Goal: Task Accomplishment & Management: Use online tool/utility

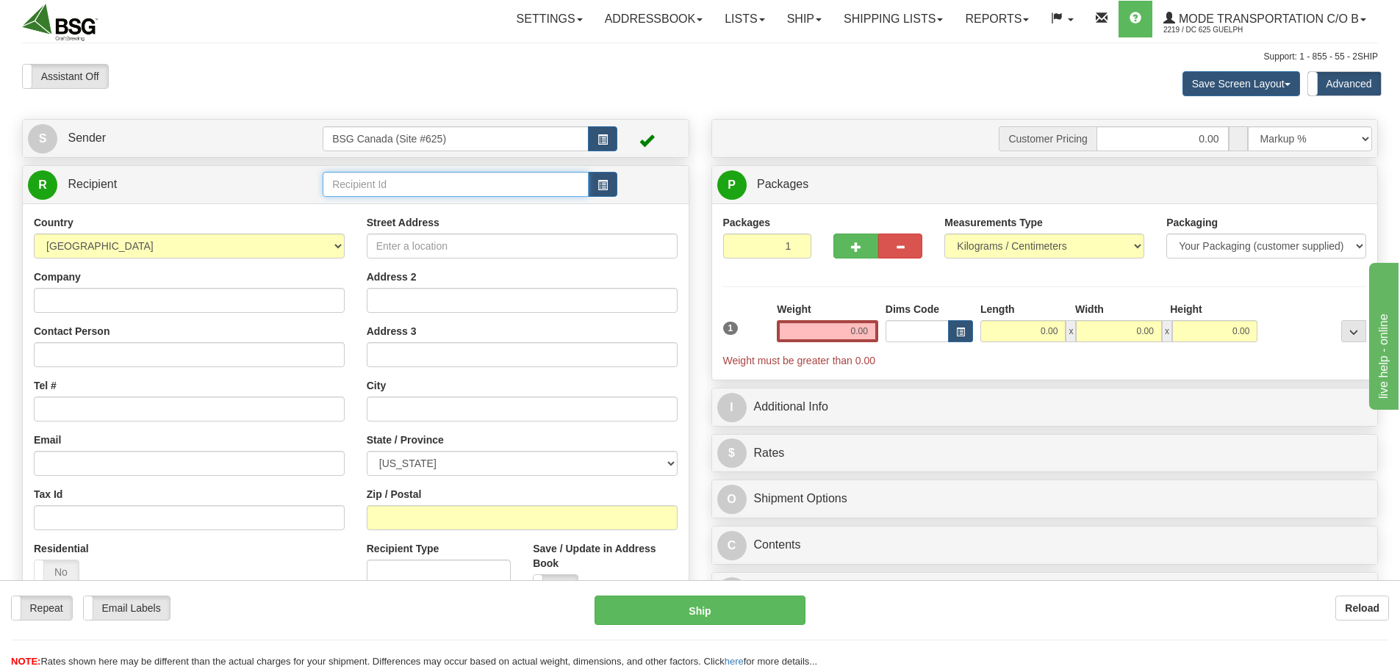
click at [395, 183] on input "text" at bounding box center [456, 184] width 266 height 25
click at [386, 211] on div "SHELTER BREWING" at bounding box center [453, 207] width 252 height 16
type input "SHELTER BREWING"
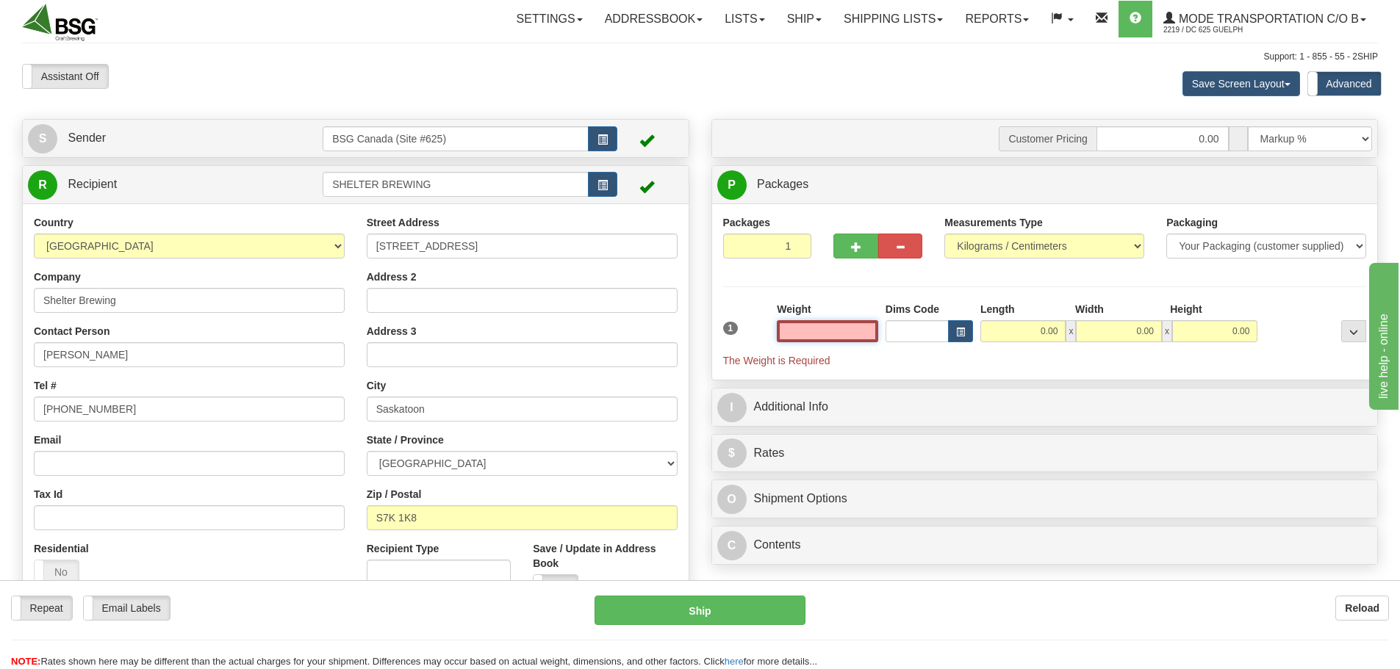
click at [840, 332] on input "text" at bounding box center [827, 331] width 101 height 22
type input "25.00"
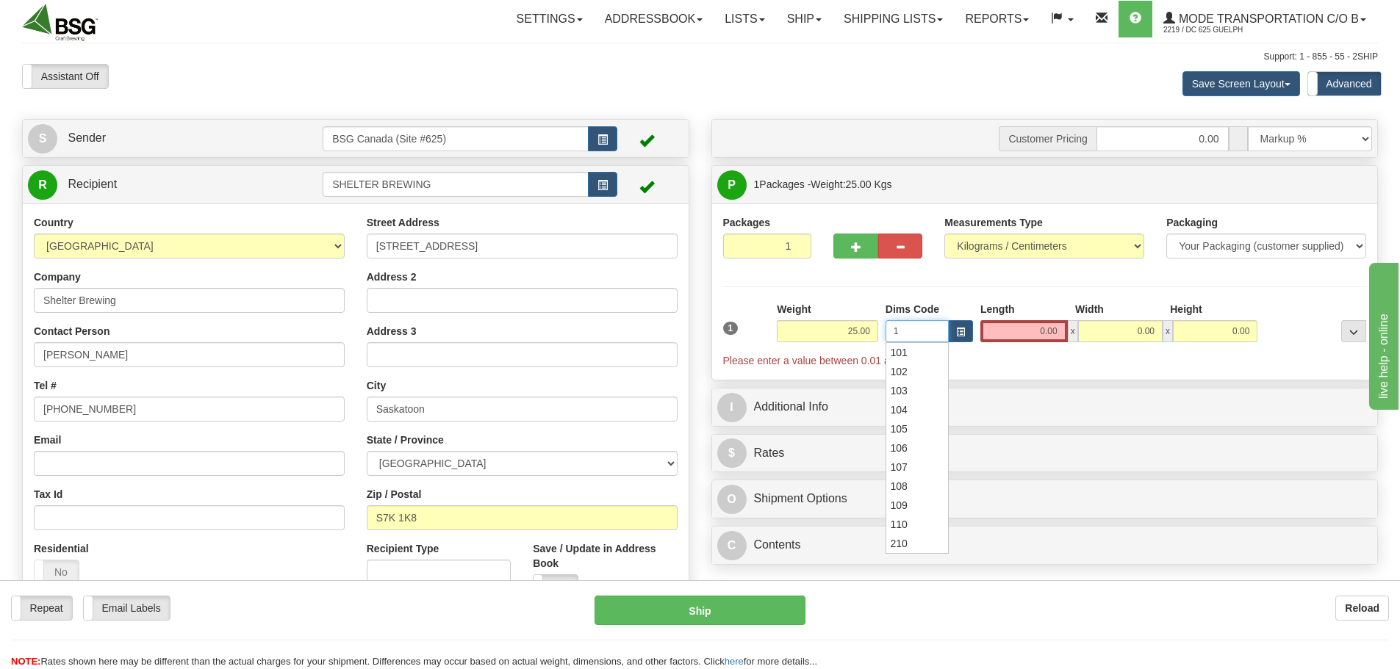
type input "1"
drag, startPoint x: 904, startPoint y: 331, endPoint x: 853, endPoint y: 332, distance: 50.7
click at [853, 332] on div "1 Weight 25.00 Dims Code 1 x" at bounding box center [1044, 335] width 651 height 66
drag, startPoint x: 1050, startPoint y: 331, endPoint x: 1094, endPoint y: 332, distance: 44.1
click at [1098, 332] on div "0.00 x 0.00 x 0.00" at bounding box center [1118, 331] width 277 height 22
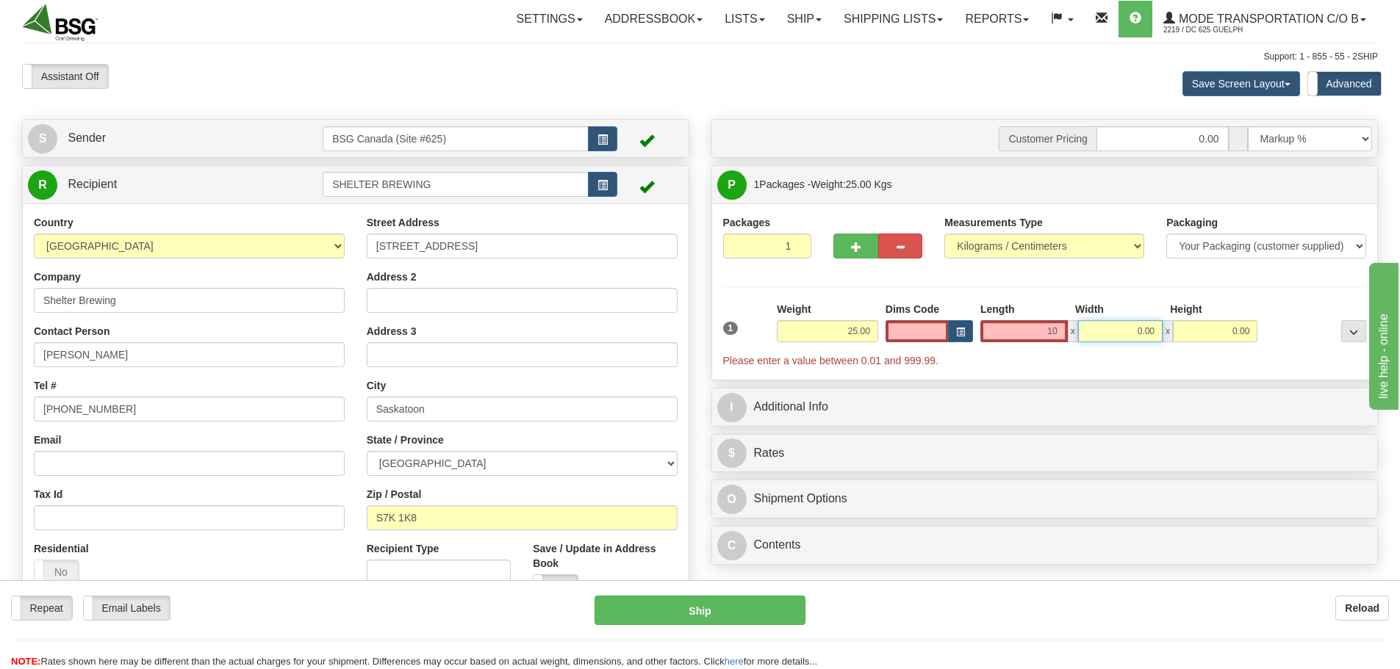
type input "10.00"
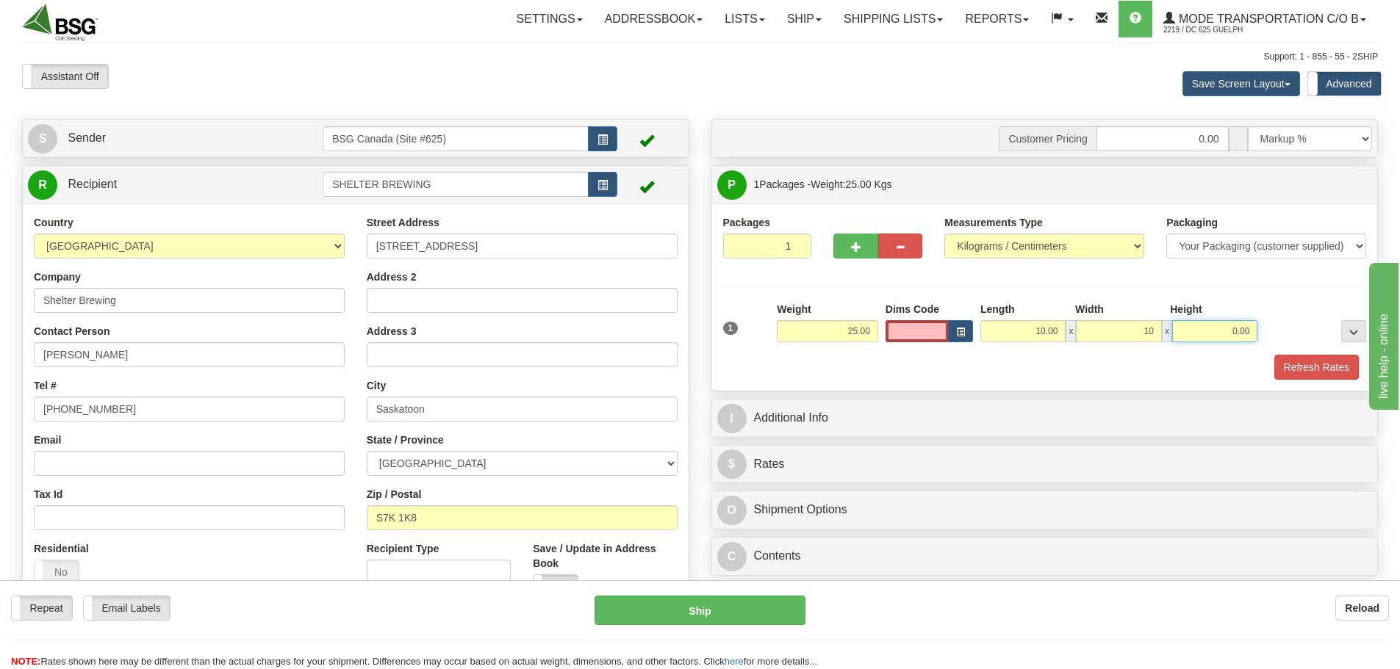
type input "10.00"
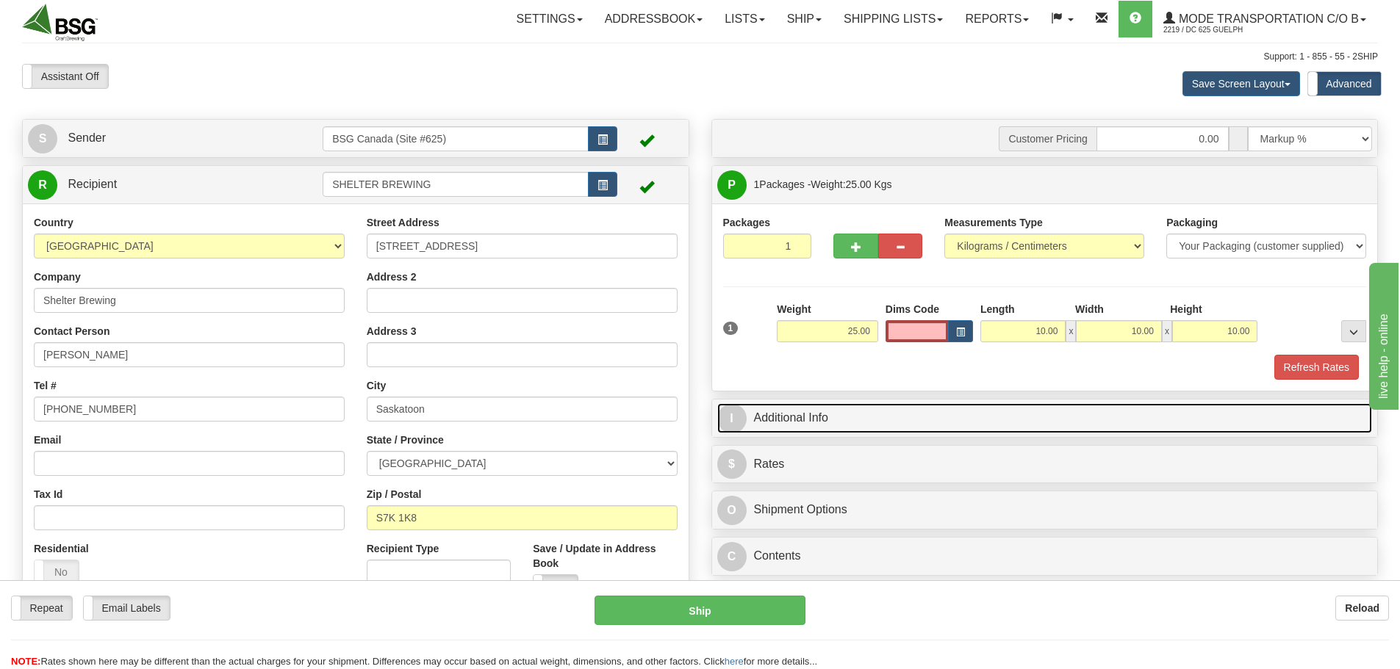
click at [731, 417] on span "I" at bounding box center [731, 418] width 29 height 29
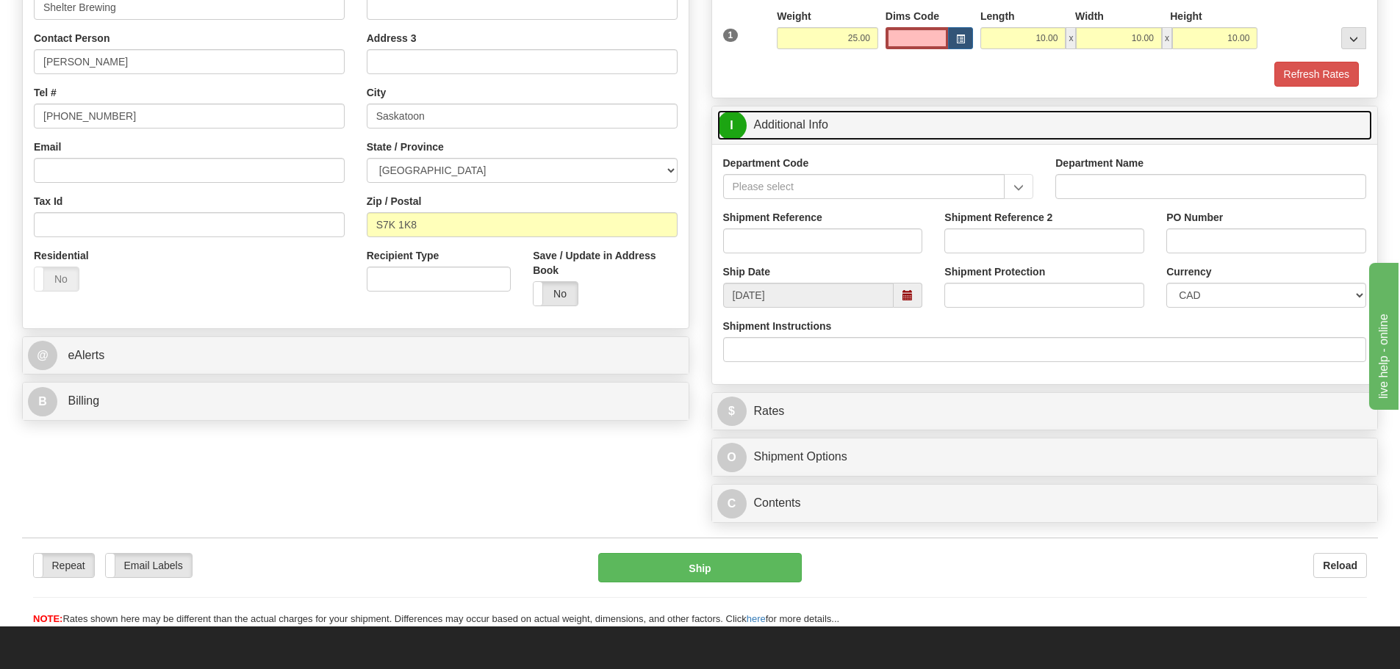
scroll to position [294, 0]
click at [725, 116] on span "I" at bounding box center [731, 124] width 29 height 29
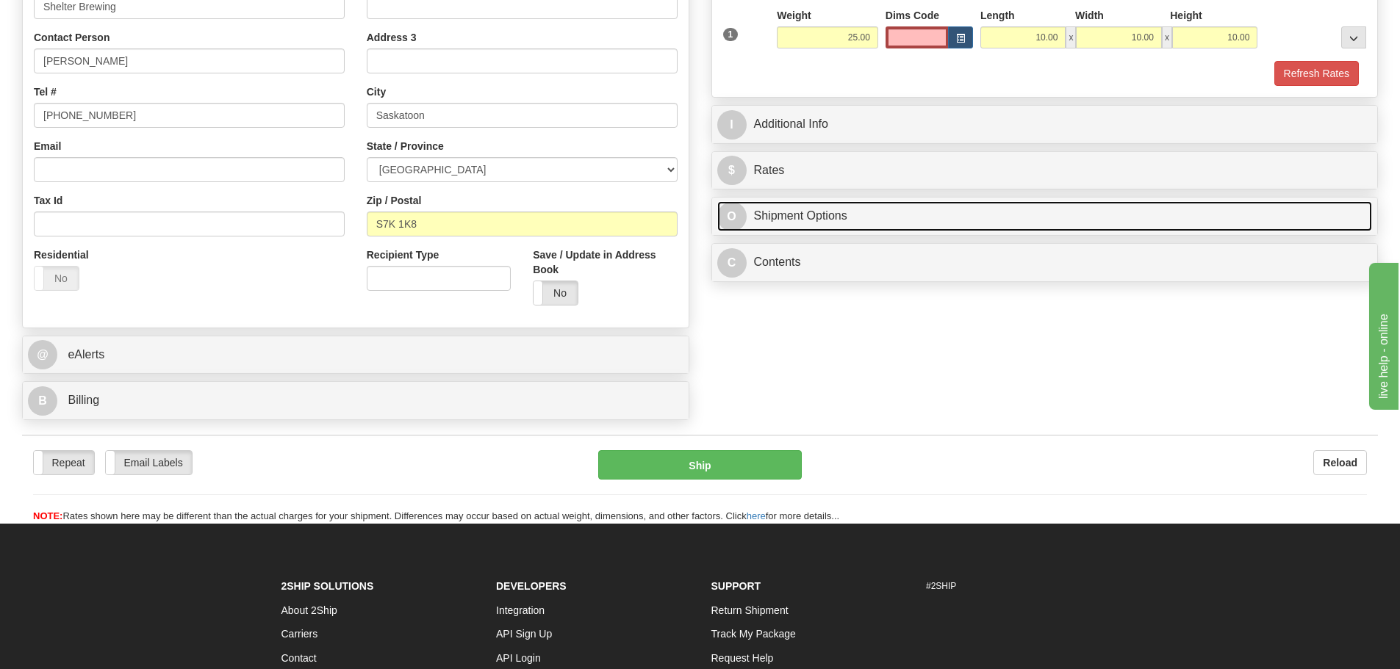
click at [734, 224] on span "O" at bounding box center [731, 216] width 29 height 29
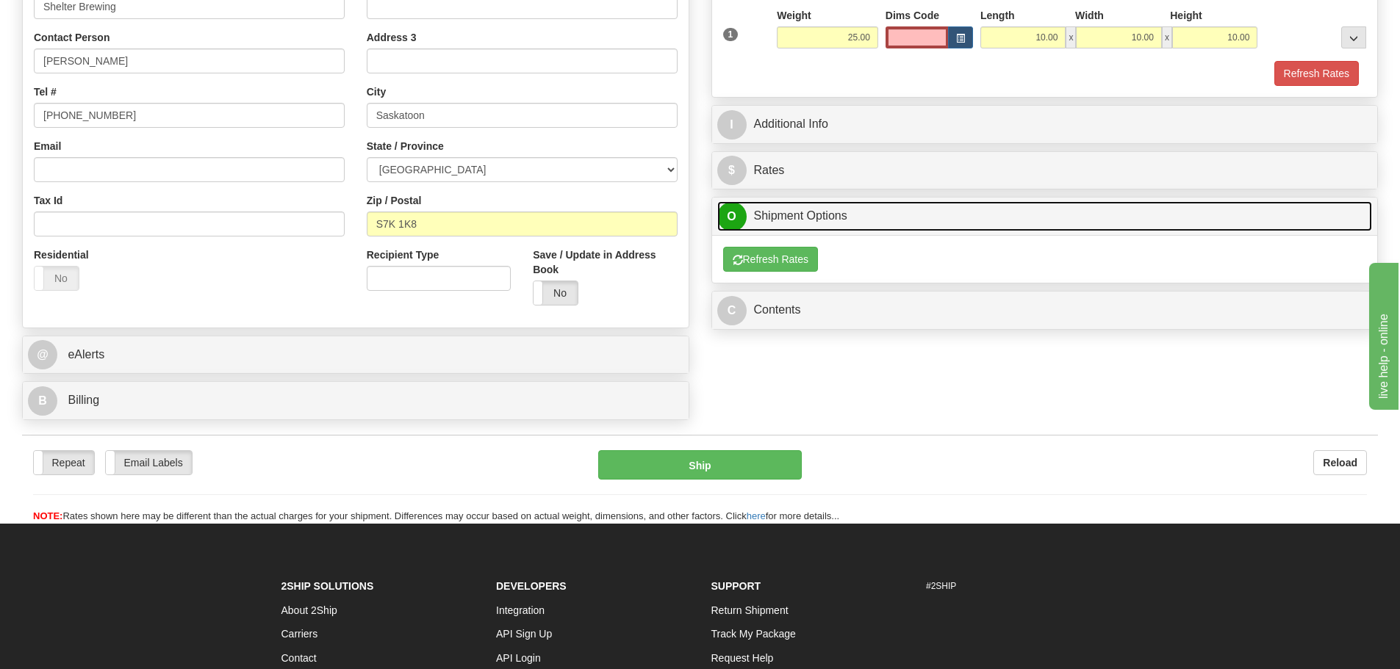
click at [734, 224] on span "O" at bounding box center [731, 216] width 29 height 29
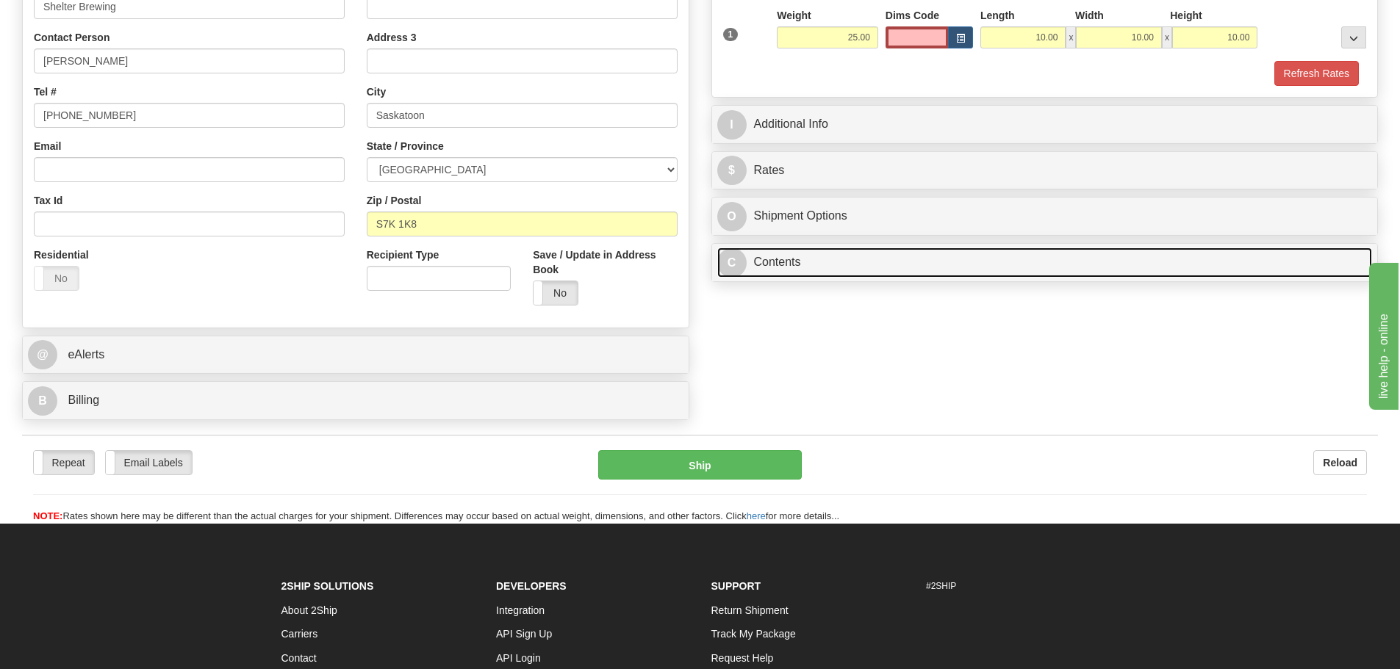
click at [734, 267] on span "C" at bounding box center [731, 262] width 29 height 29
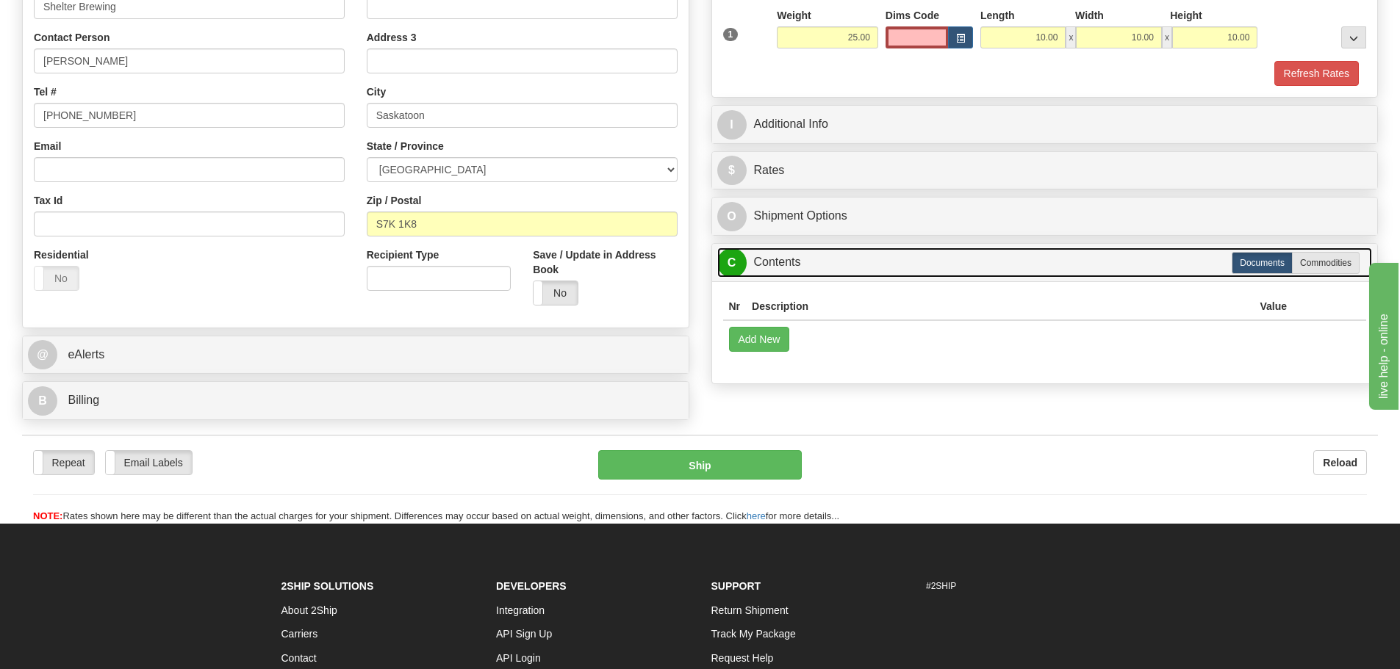
click at [734, 267] on span "C" at bounding box center [731, 262] width 29 height 29
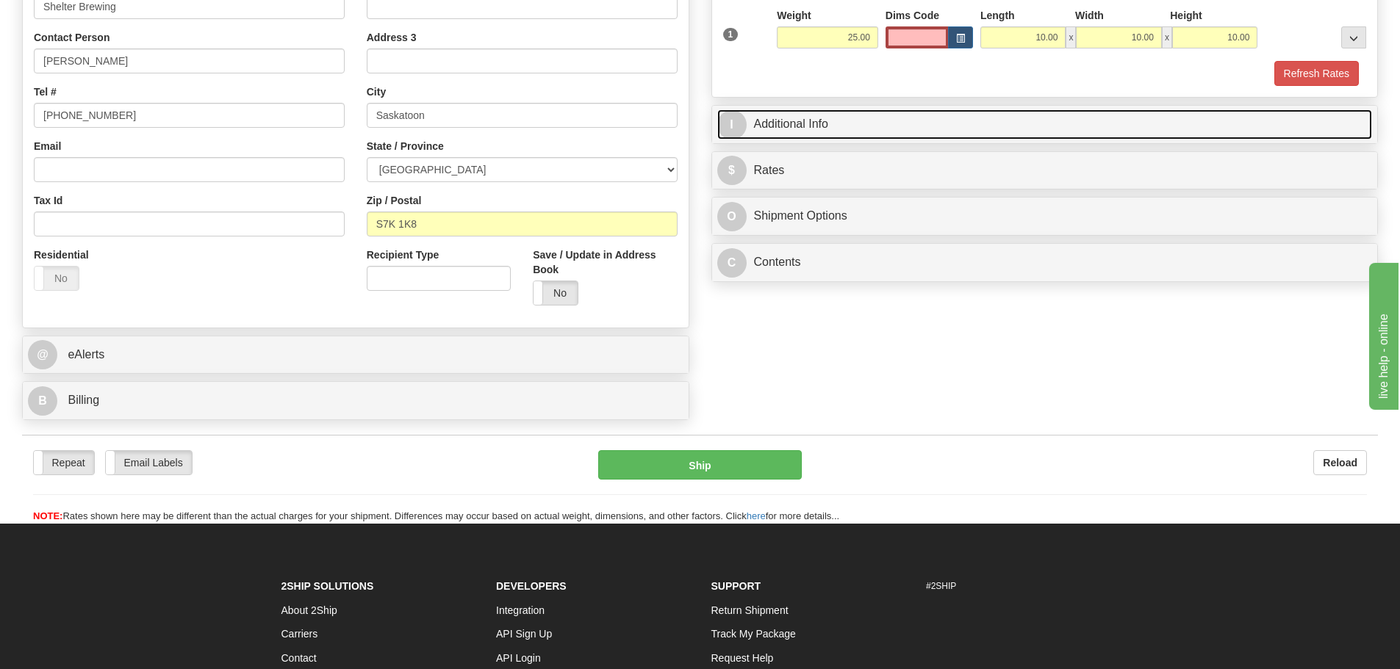
click at [726, 133] on span "I" at bounding box center [731, 124] width 29 height 29
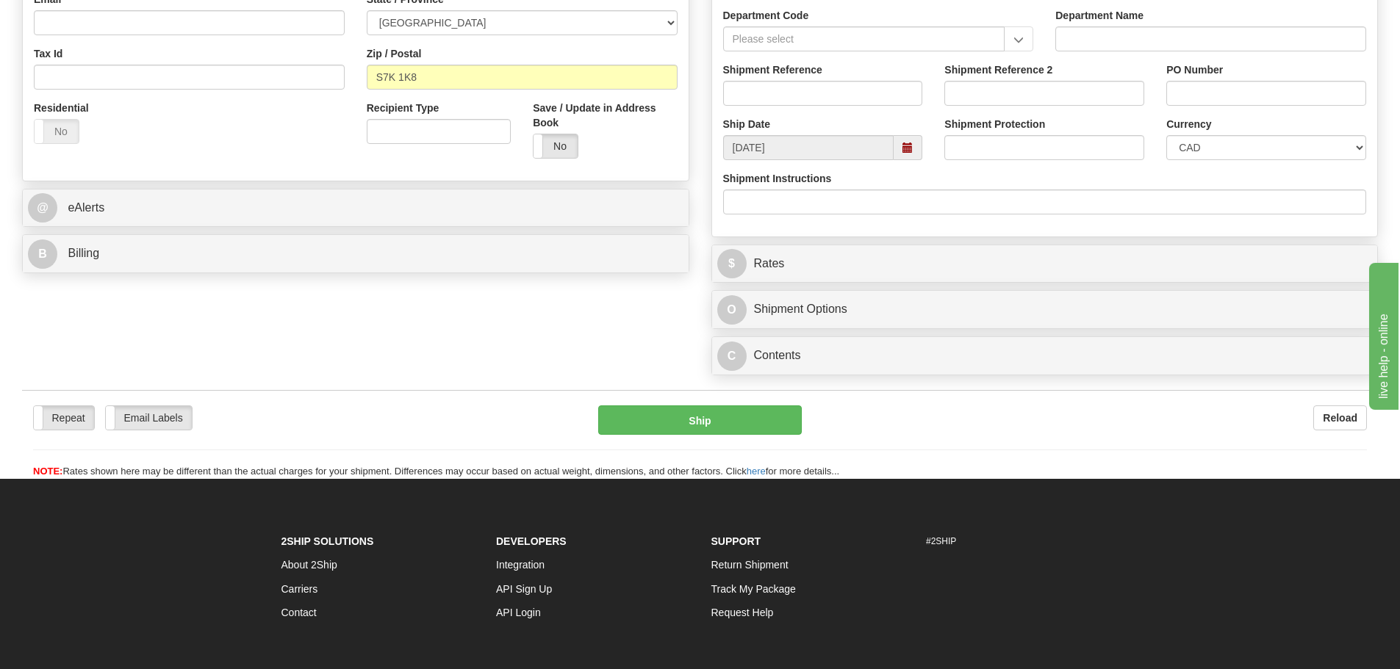
scroll to position [220, 0]
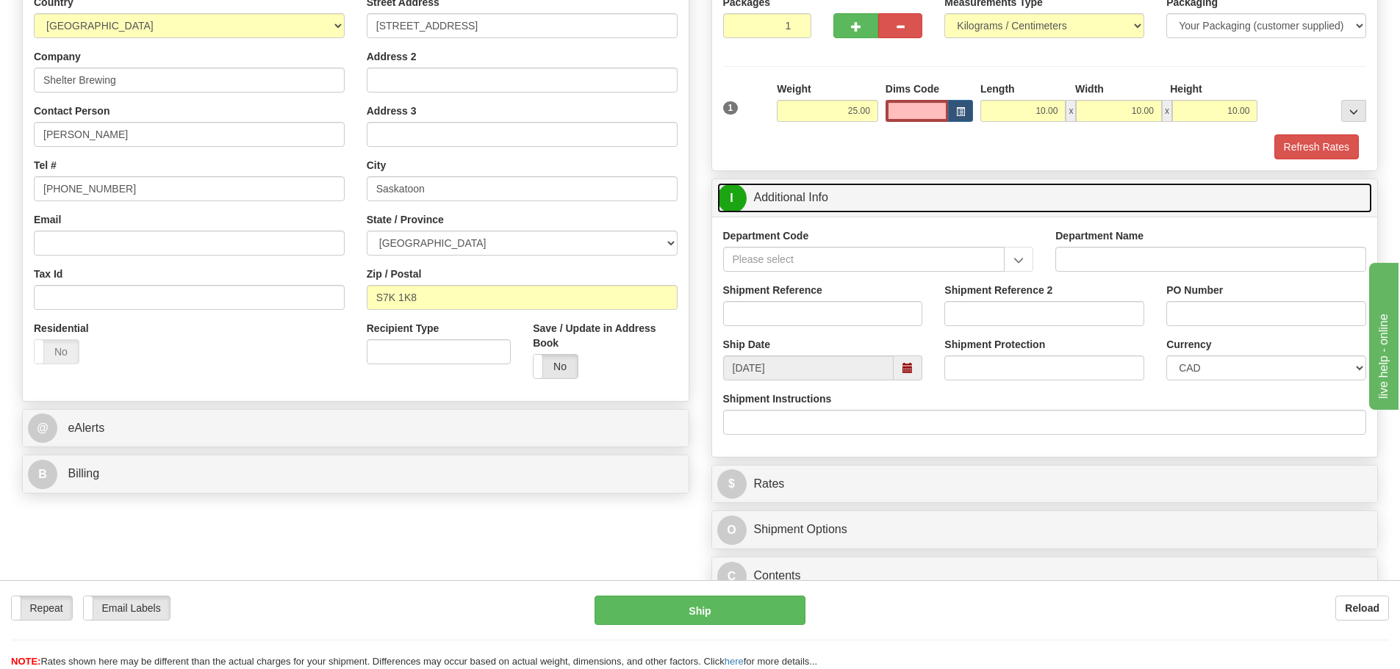
click at [735, 198] on span "I" at bounding box center [731, 198] width 29 height 29
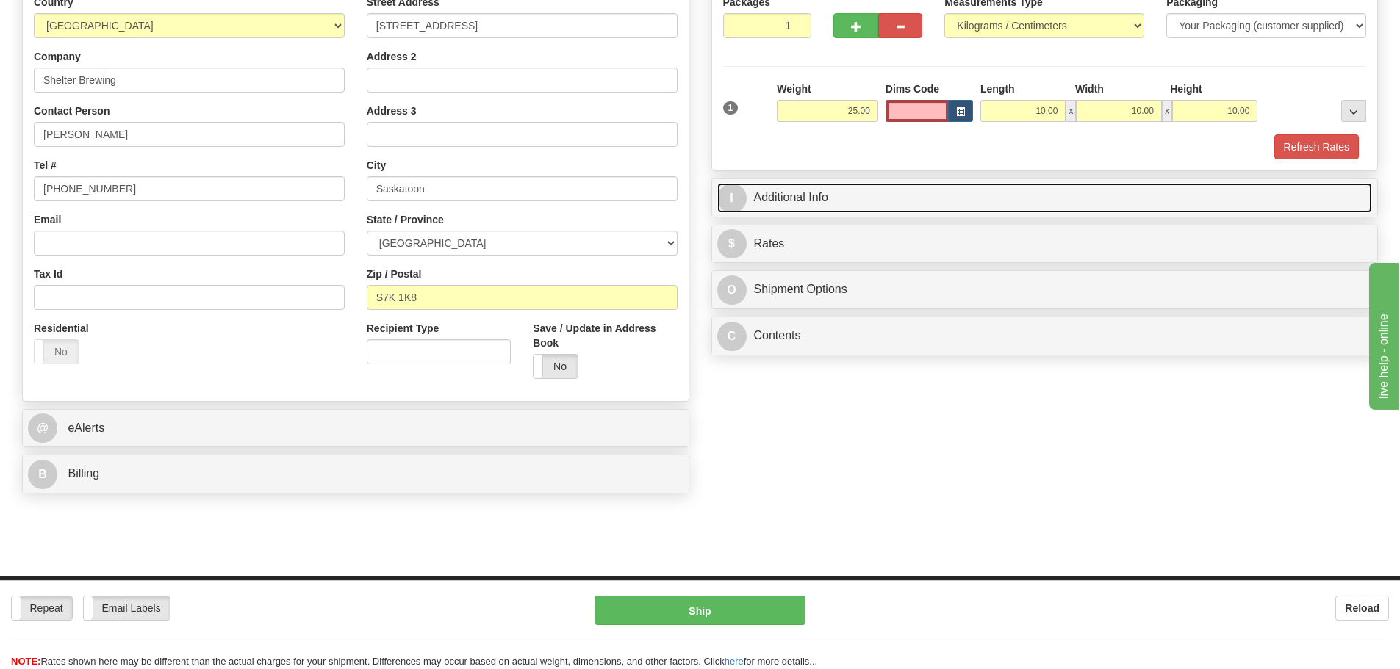
click at [734, 206] on span "I" at bounding box center [731, 198] width 29 height 29
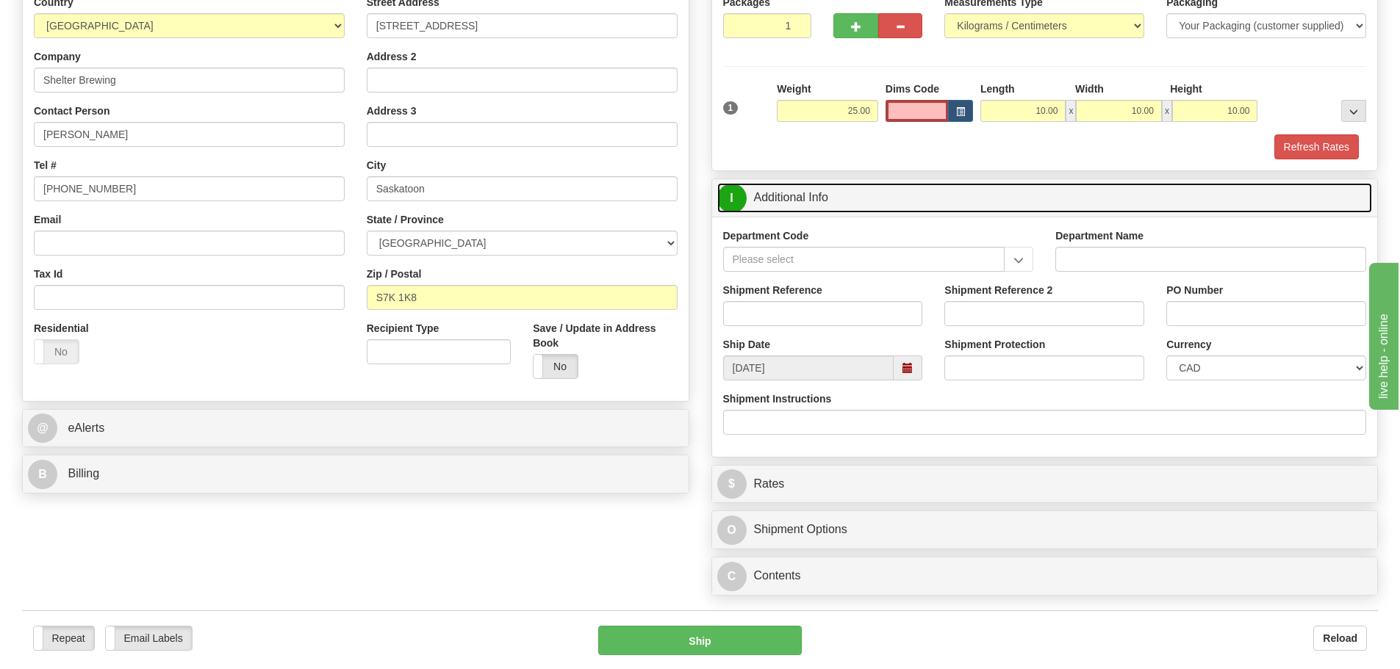
click at [739, 203] on span "I" at bounding box center [731, 198] width 29 height 29
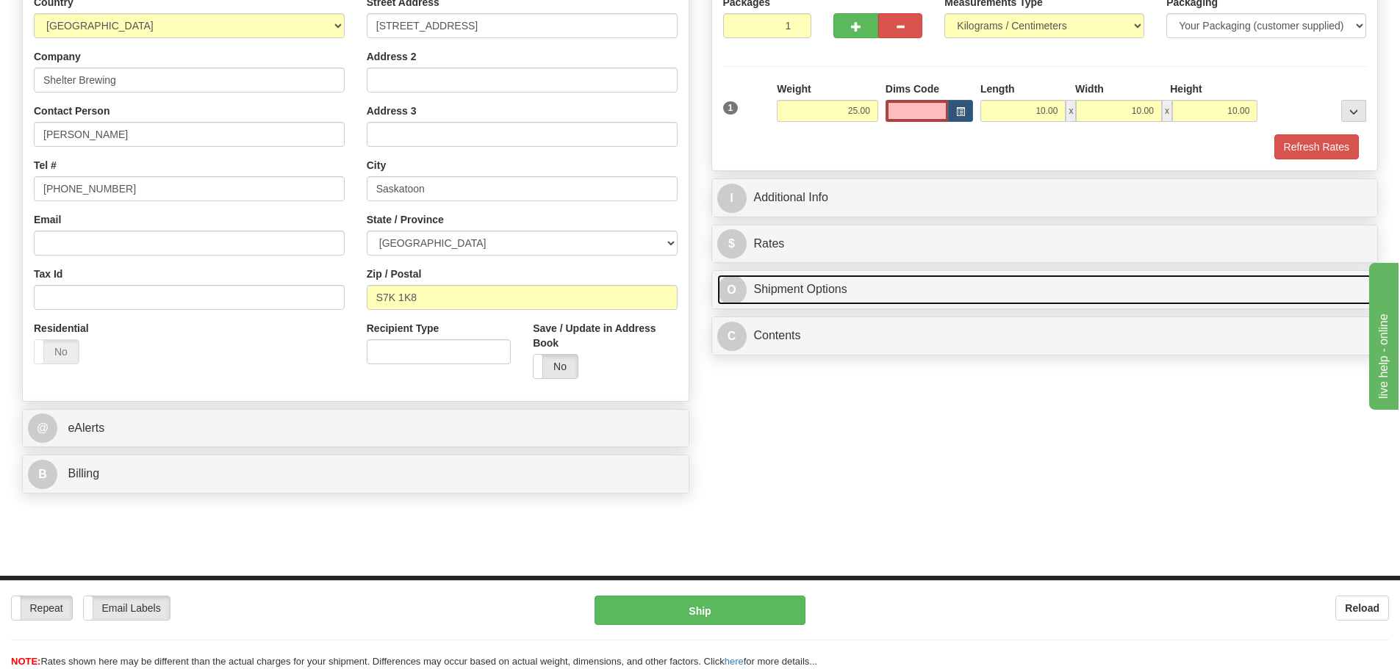
click at [771, 292] on link "O Shipment Options" at bounding box center [1044, 290] width 655 height 30
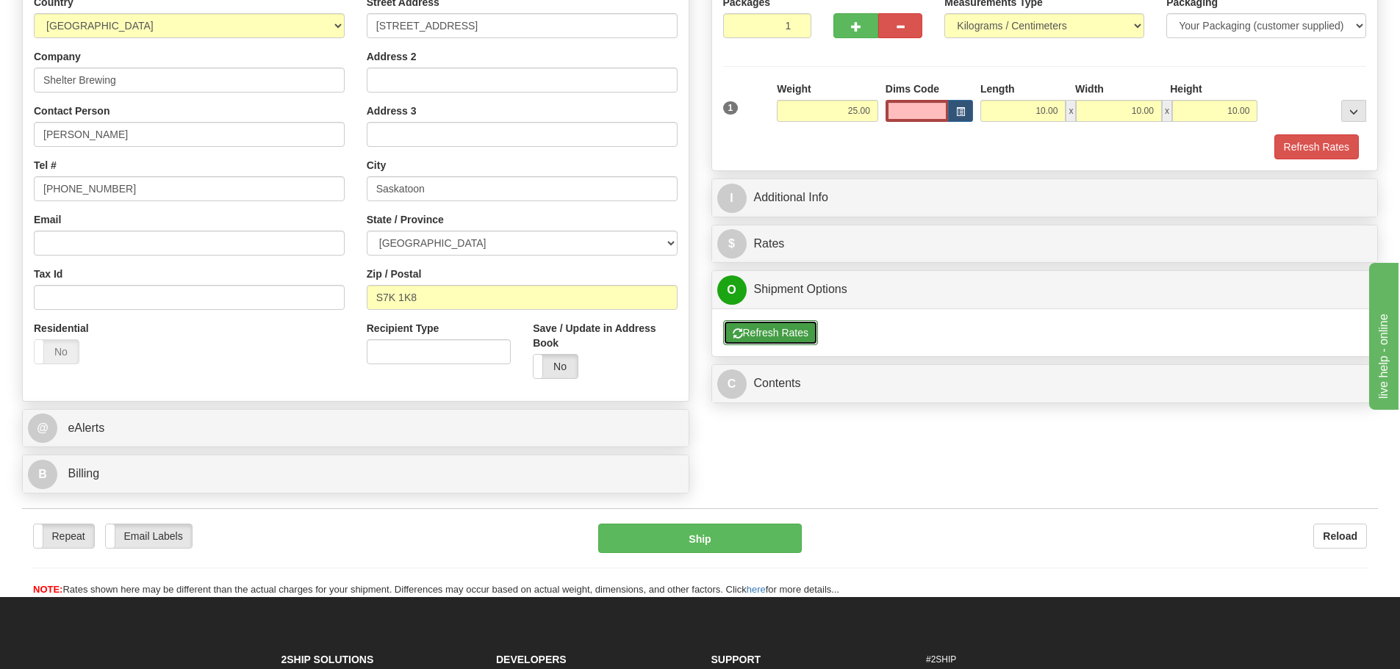
drag, startPoint x: 768, startPoint y: 335, endPoint x: 766, endPoint y: 327, distance: 8.4
click at [768, 331] on button "Refresh Rates" at bounding box center [770, 332] width 95 height 25
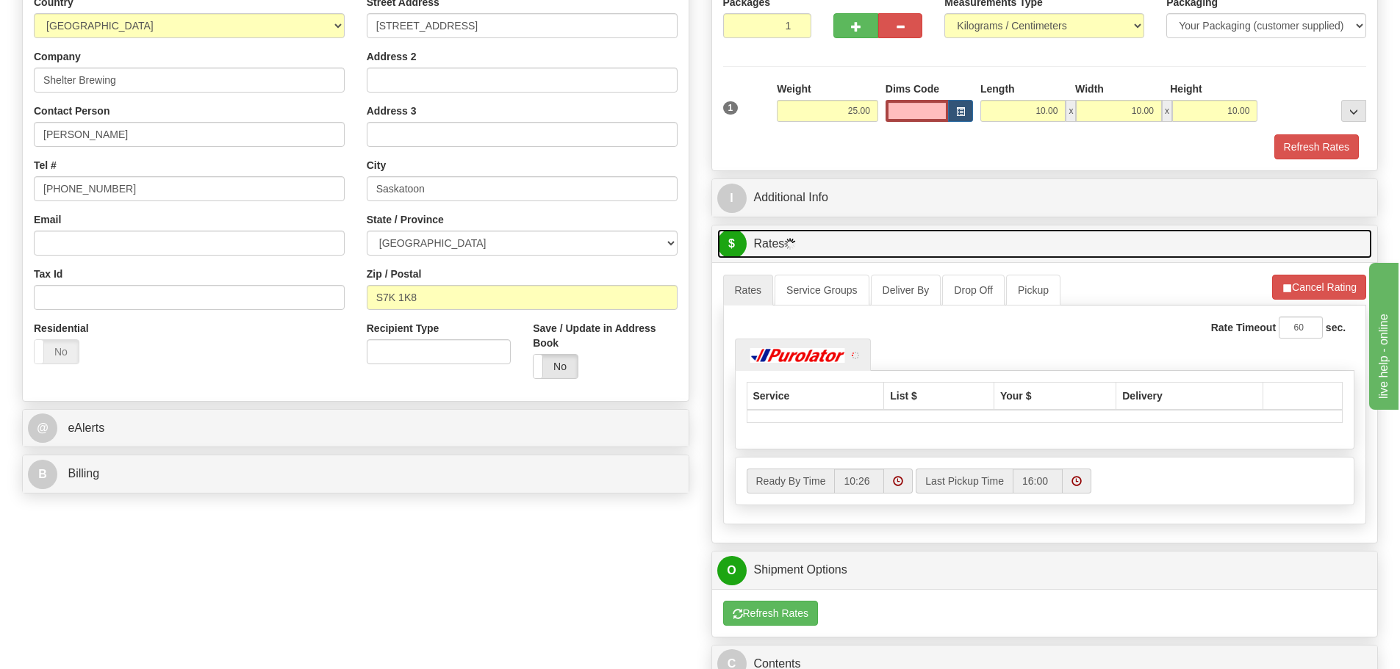
click at [727, 245] on span "$" at bounding box center [731, 243] width 29 height 29
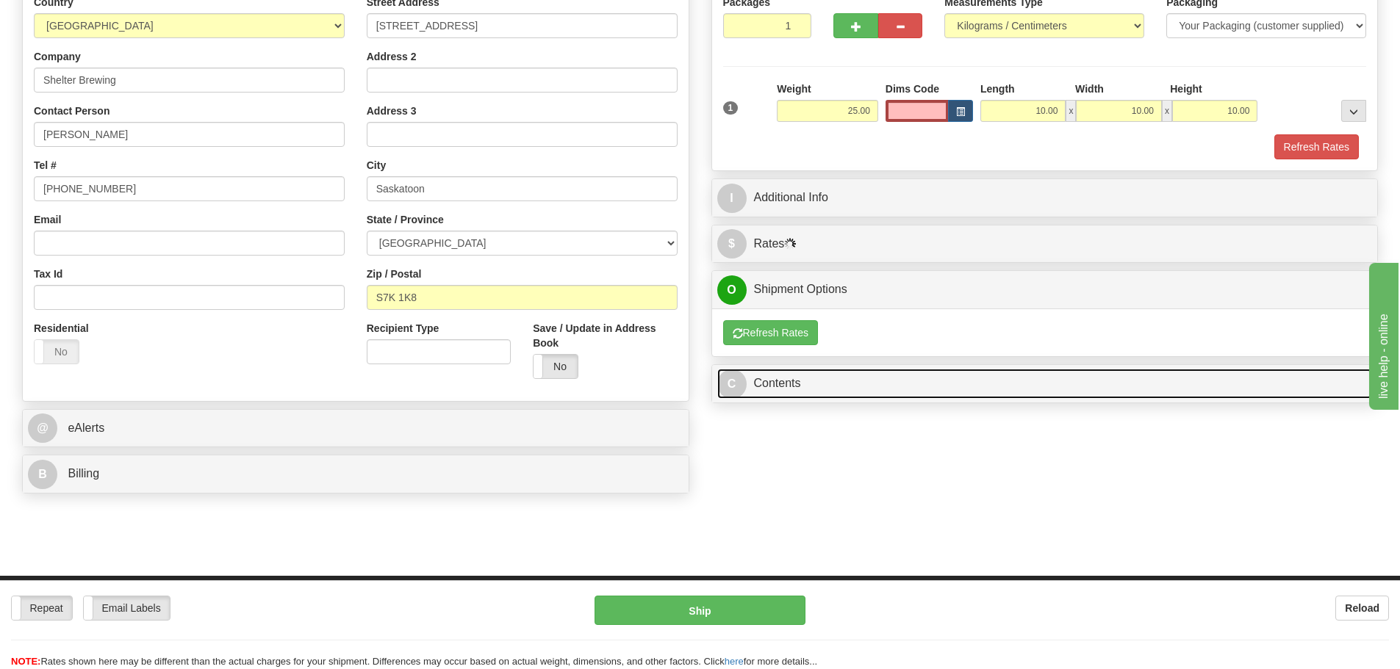
click at [727, 389] on span "C" at bounding box center [731, 384] width 29 height 29
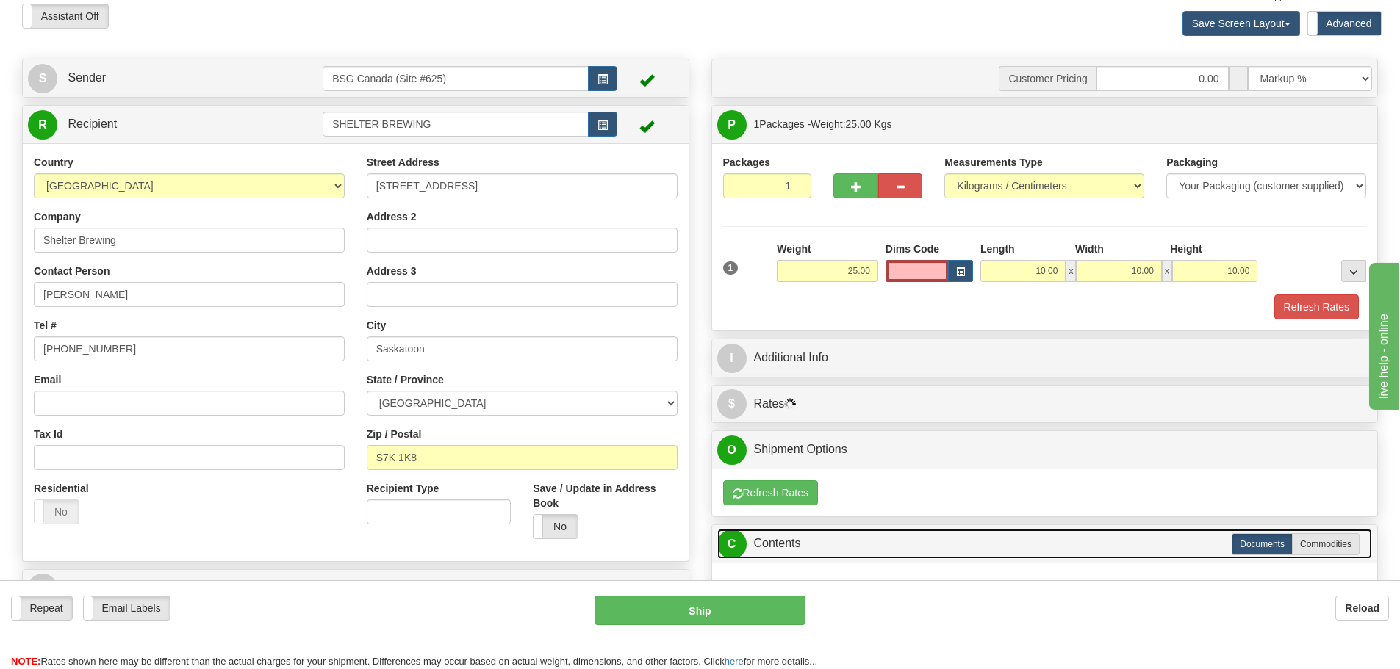
scroll to position [0, 0]
